Goal: Information Seeking & Learning: Learn about a topic

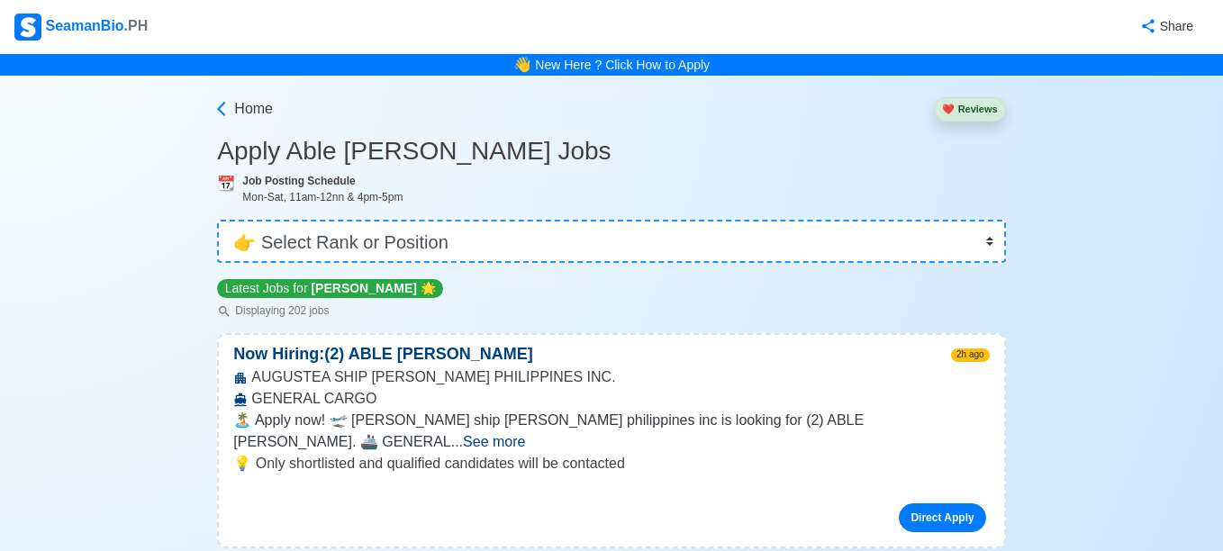
select select "[PERSON_NAME]"
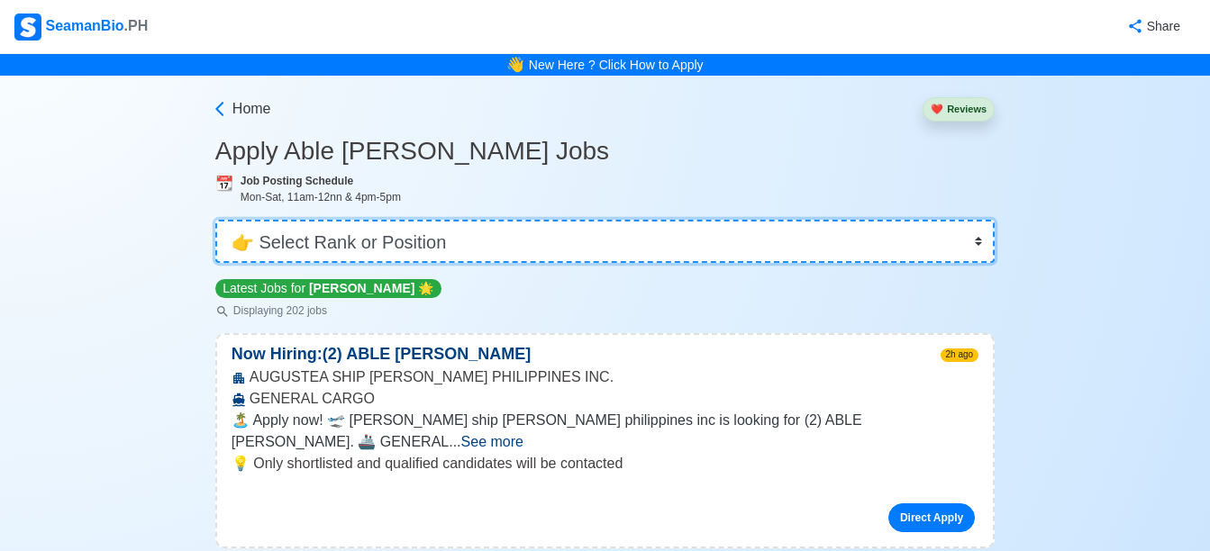
click at [990, 248] on select "👉 Select Rank or Position Master Chief Officer 2nd Officer 3rd Officer Junior O…" at bounding box center [604, 241] width 779 height 43
click at [215, 220] on select "👉 Select Rank or Position Master Chief Officer 2nd Officer 3rd Officer Junior O…" at bounding box center [604, 241] width 779 height 43
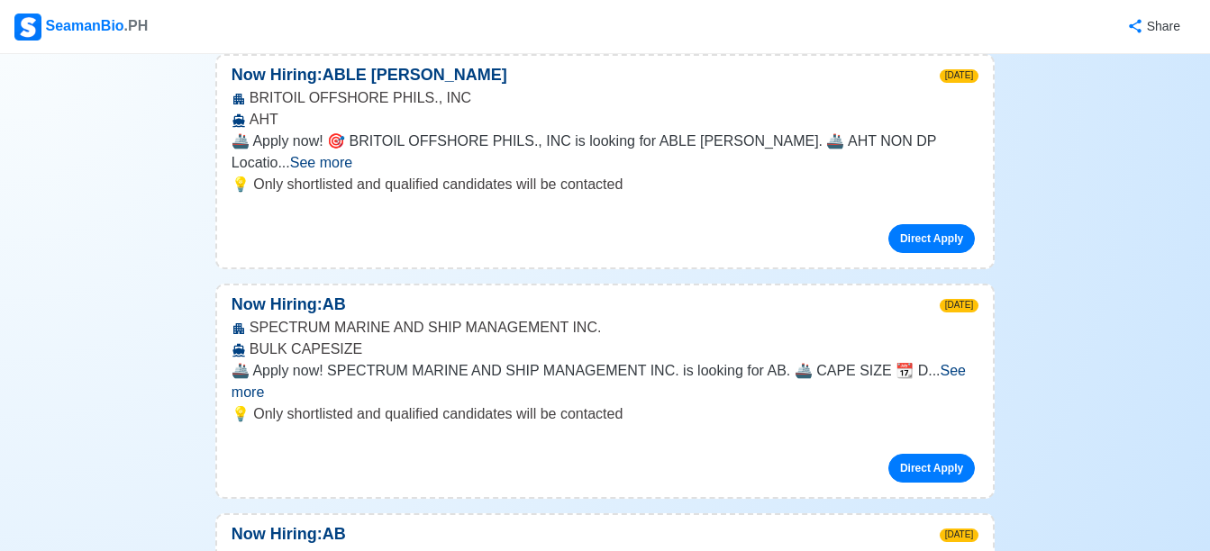
scroll to position [3266, 0]
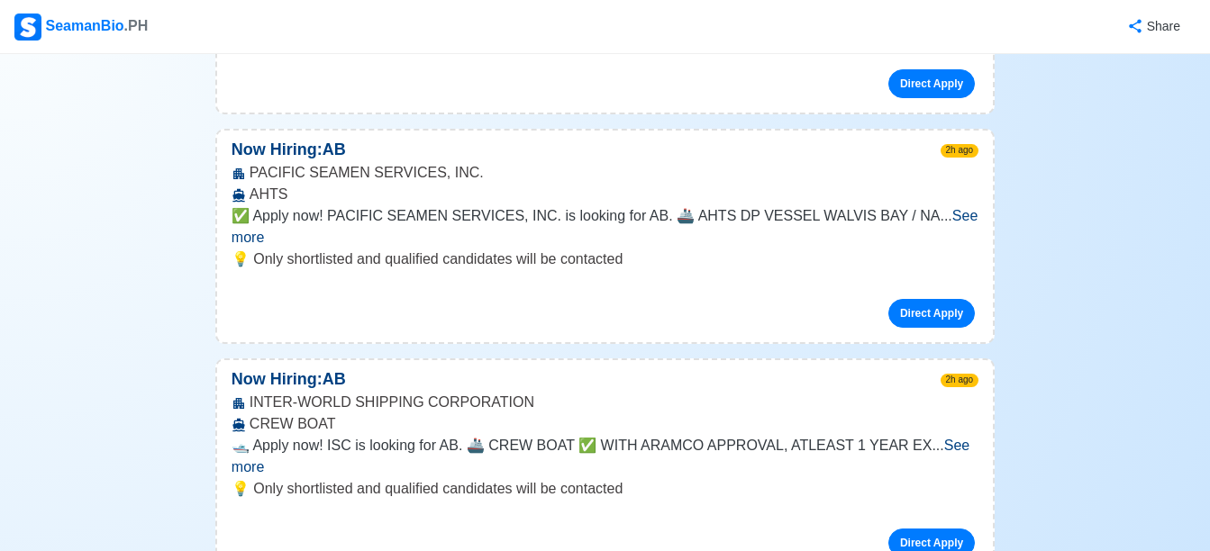
scroll to position [0, 0]
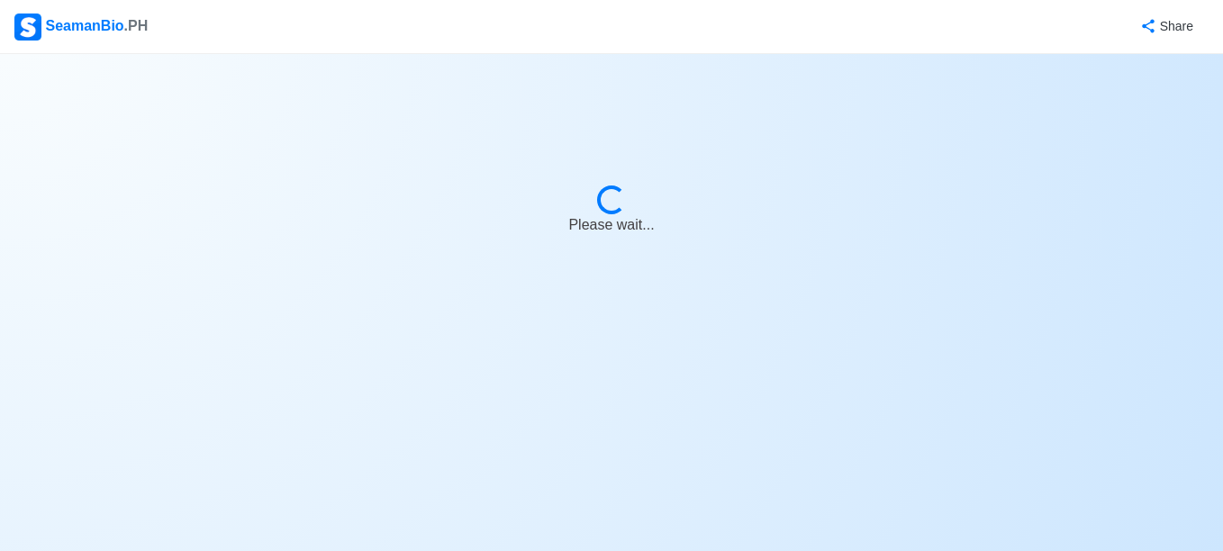
select select "[PERSON_NAME]"
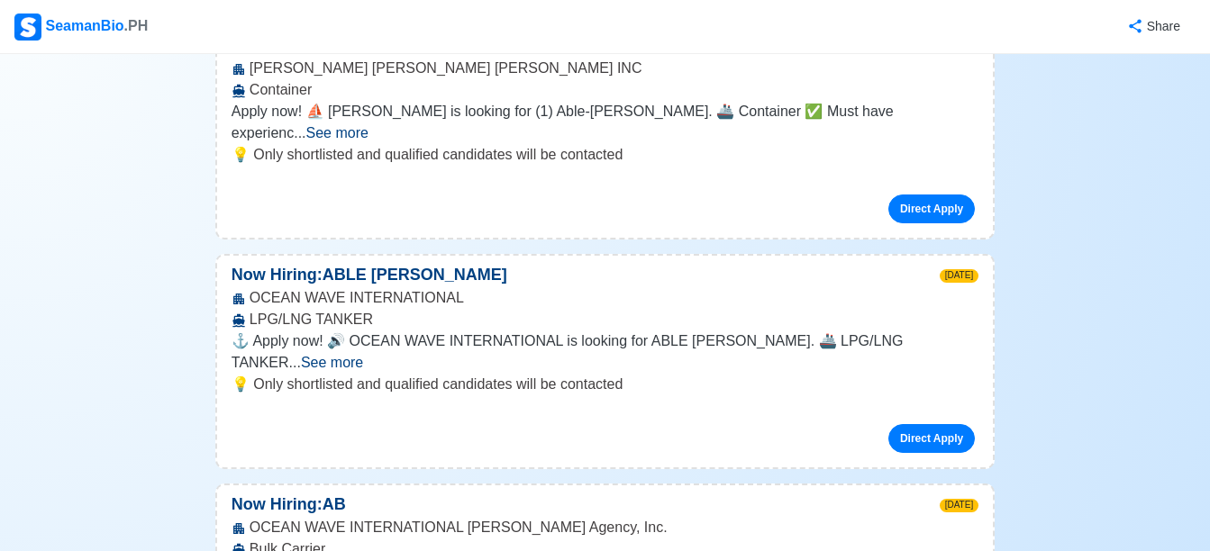
scroll to position [1926, 0]
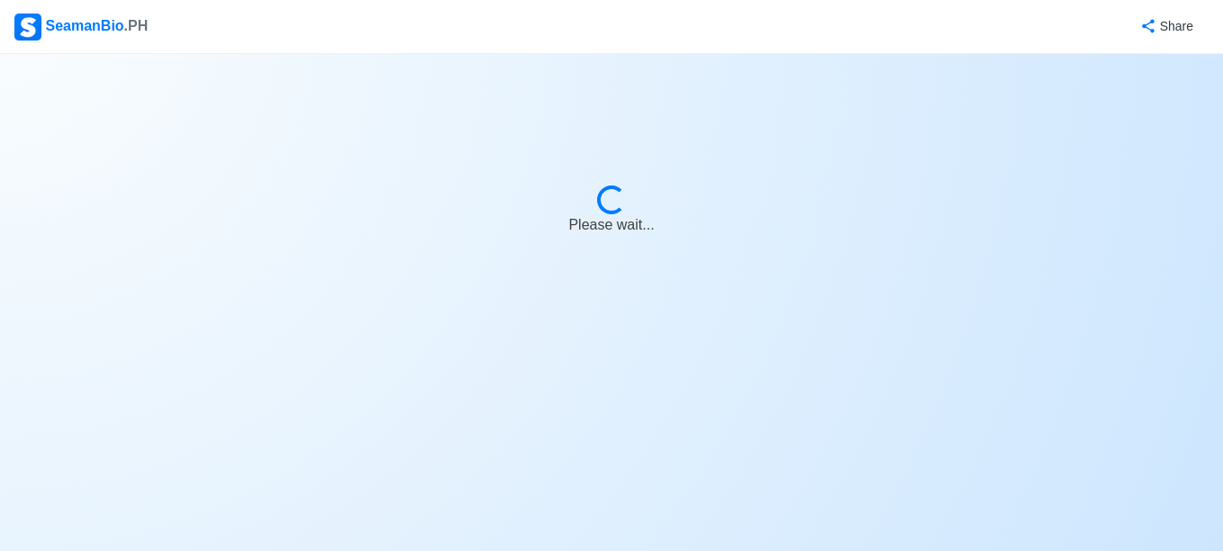
select select "[PERSON_NAME]"
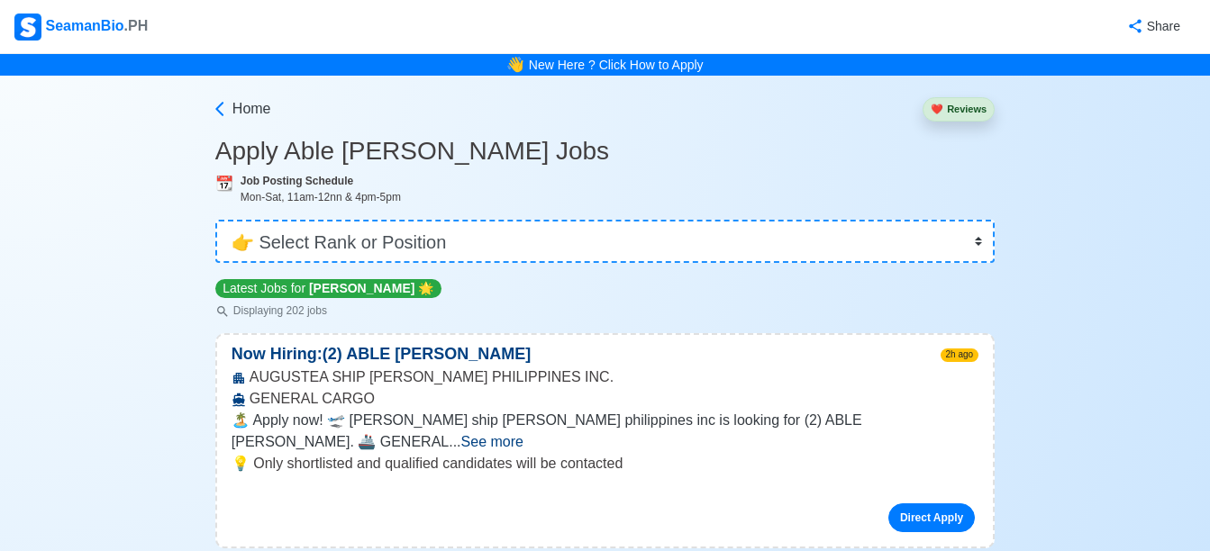
click at [523, 434] on span "See more" at bounding box center [492, 441] width 62 height 15
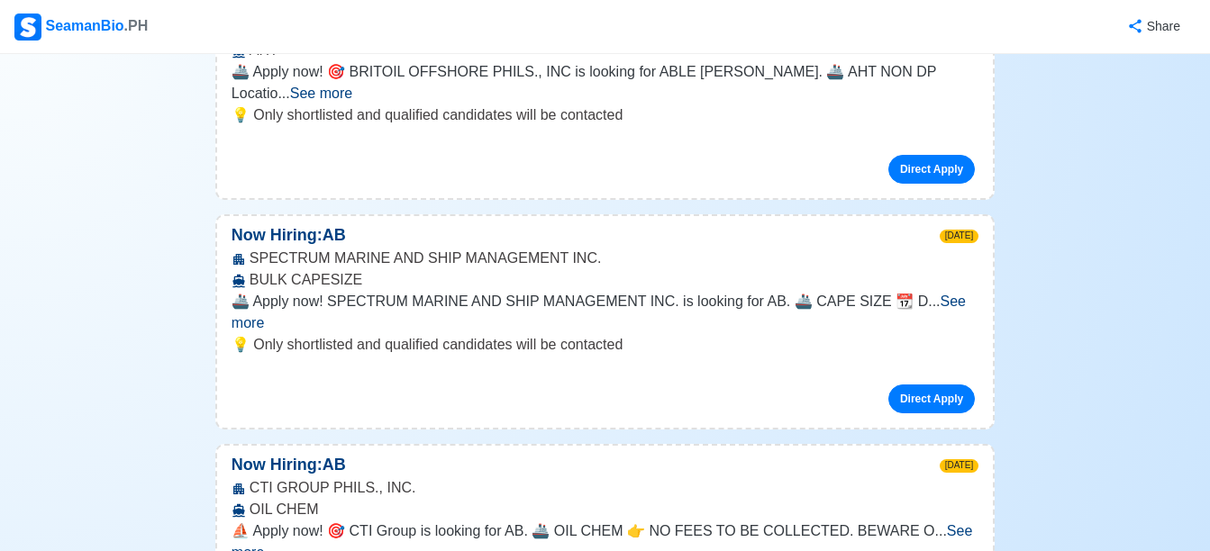
scroll to position [3422, 0]
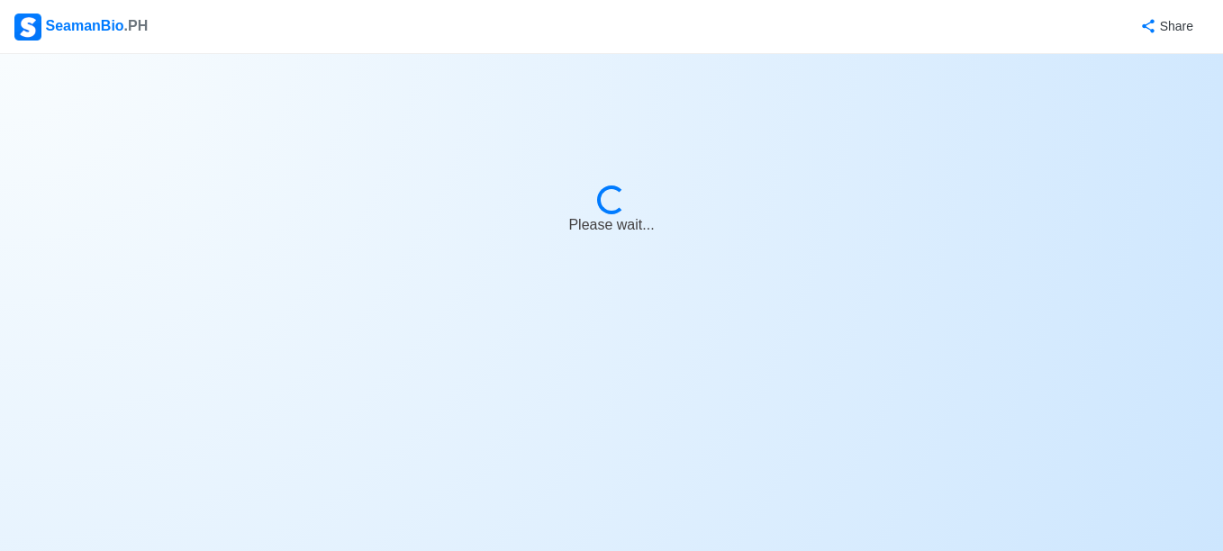
select select "[PERSON_NAME]"
